Goal: Information Seeking & Learning: Learn about a topic

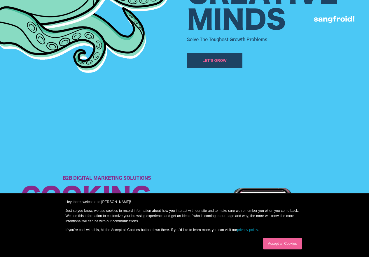
click at [80, 245] on div "Accept all Cookies" at bounding box center [174, 243] width 259 height 15
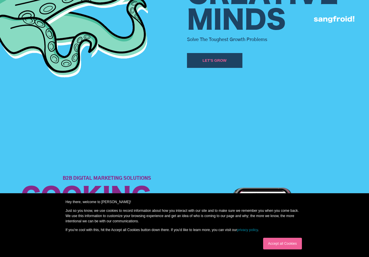
click at [270, 242] on link "Accept all Cookies" at bounding box center [282, 244] width 39 height 12
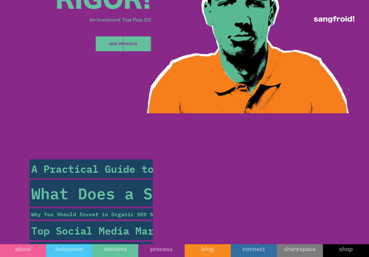
scroll to position [1954, 0]
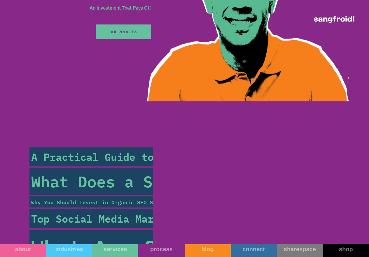
click at [54, 193] on div "What Does a Social Marketing Expert Do?" at bounding box center [213, 181] width 367 height 23
